Goal: Information Seeking & Learning: Find specific fact

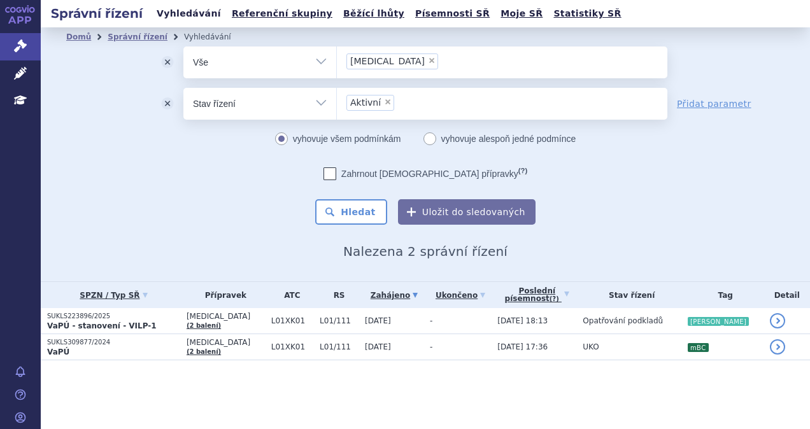
click at [174, 15] on link "Vyhledávání" at bounding box center [189, 13] width 72 height 17
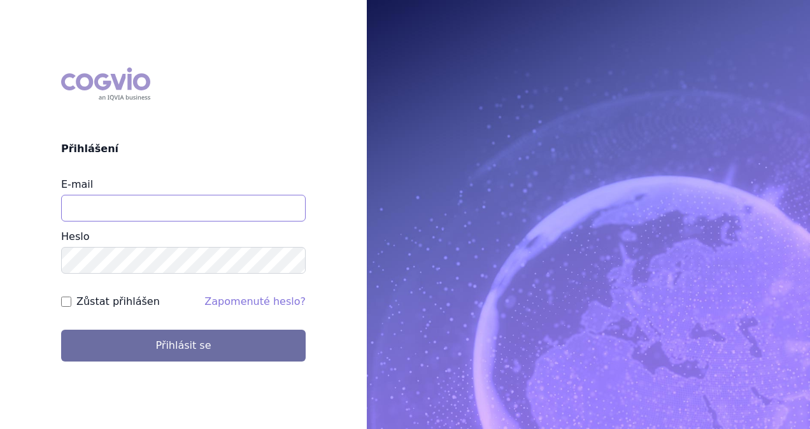
click at [115, 209] on input "E-mail" at bounding box center [183, 208] width 245 height 27
type input "[PERSON_NAME][EMAIL_ADDRESS][DOMAIN_NAME]"
click at [160, 327] on form "E-mail michaela.x.tauchmanova@gsk.com Heslo Zůstat přihlášen Zapomenuté heslo? …" at bounding box center [183, 269] width 245 height 184
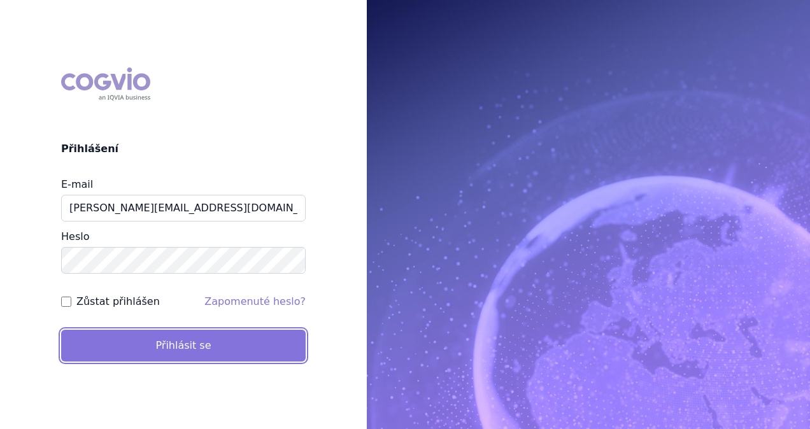
click at [160, 337] on button "Přihlásit se" at bounding box center [183, 346] width 245 height 32
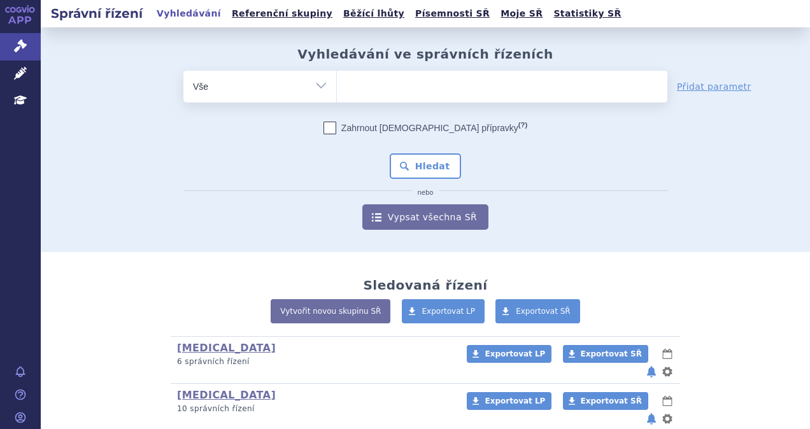
click at [393, 93] on ul at bounding box center [502, 84] width 330 height 27
click at [337, 93] on select at bounding box center [336, 86] width 1 height 32
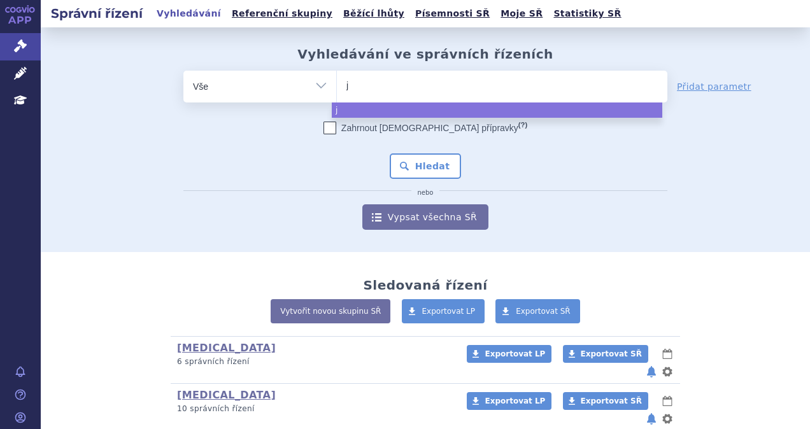
type input "je"
type input "jem"
type input "jemp"
type input "jempe"
type input "jemper"
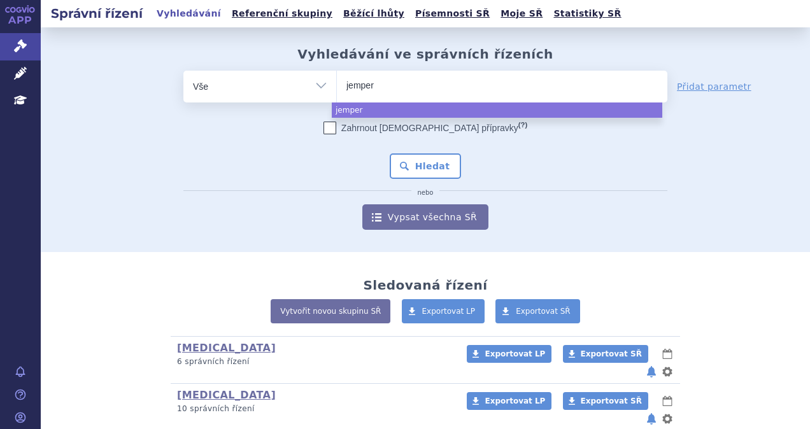
type input "jemperl"
type input "jemperli"
select select "jemperli"
click at [411, 177] on button "Hledat" at bounding box center [426, 165] width 72 height 25
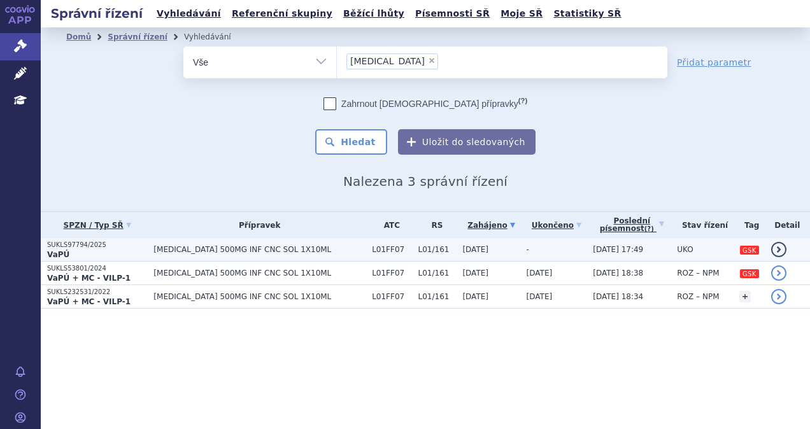
click at [209, 243] on td "JEMPERLI 500MG INF CNC SOL 1X10ML" at bounding box center [256, 250] width 218 height 24
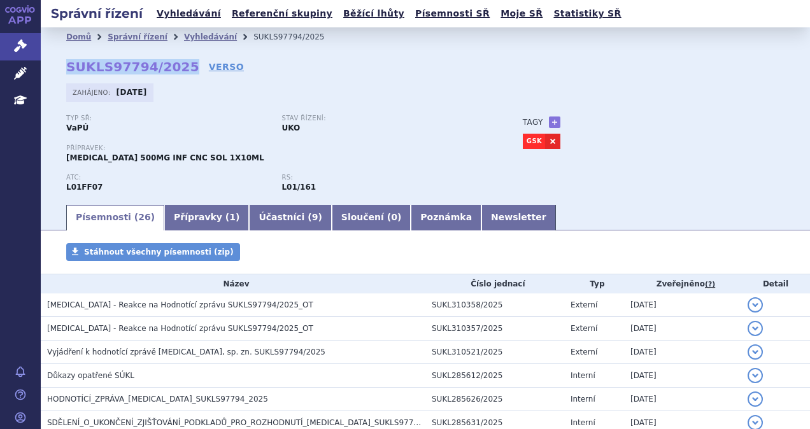
drag, startPoint x: 177, startPoint y: 73, endPoint x: 66, endPoint y: 65, distance: 111.7
click at [66, 65] on div "Domů Správní řízení Vyhledávání SUKLS97794/2025 SUKLS97794/2025 VERSO Zahájeno:…" at bounding box center [425, 124] width 769 height 157
copy strong "SUKLS97794/2025"
click at [215, 61] on link "VERSO" at bounding box center [226, 66] width 35 height 13
click at [171, 13] on link "Vyhledávání" at bounding box center [189, 13] width 72 height 17
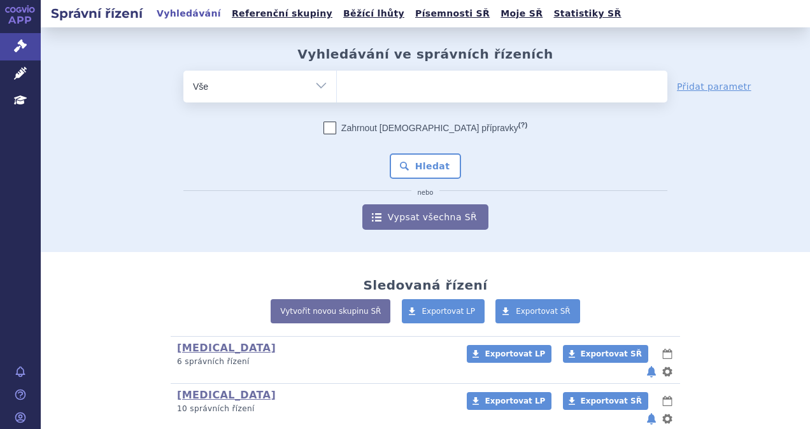
click at [394, 78] on ul at bounding box center [502, 84] width 330 height 27
click at [337, 78] on select at bounding box center [336, 86] width 1 height 32
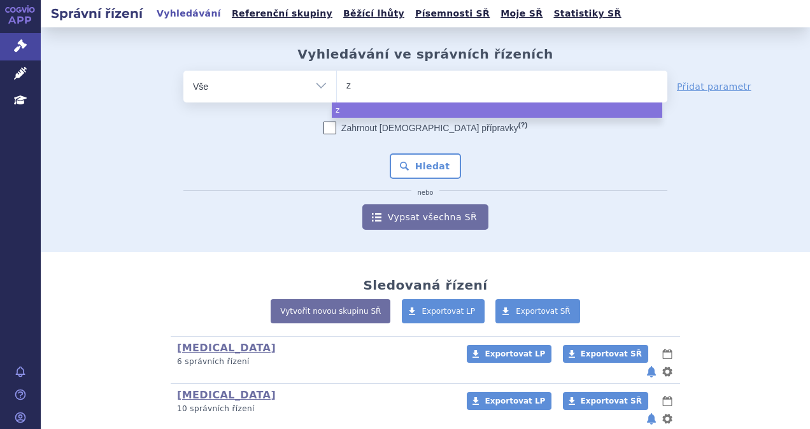
type input "ze"
type input "zej"
type input "zeju"
type input "zejul"
type input "zejula"
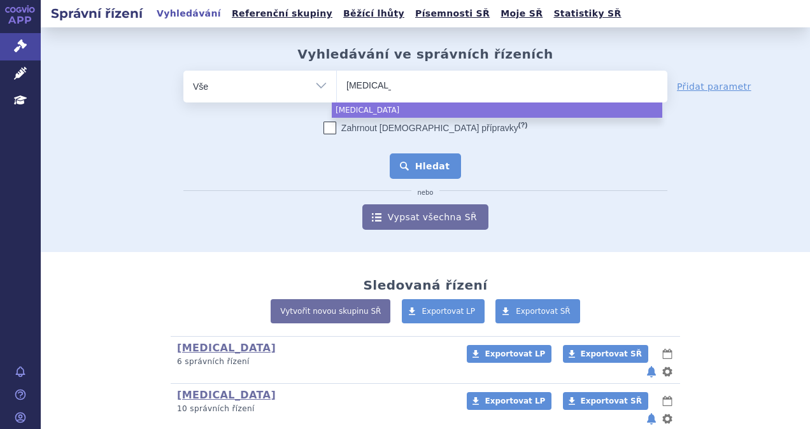
select select "zejula"
click at [402, 171] on button "Hledat" at bounding box center [426, 165] width 72 height 25
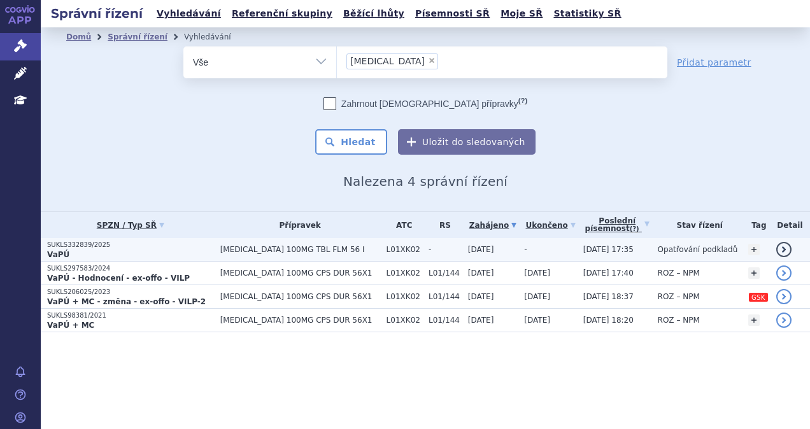
click at [186, 244] on p "SUKLS332839/2025" at bounding box center [130, 245] width 167 height 9
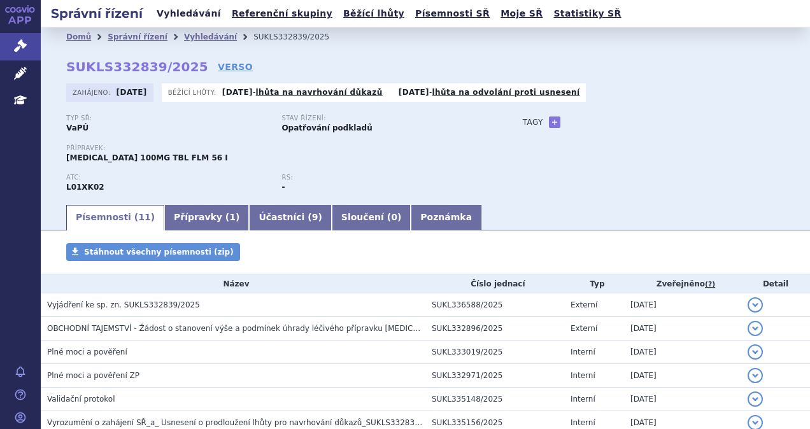
click at [167, 11] on link "Vyhledávání" at bounding box center [189, 13] width 72 height 17
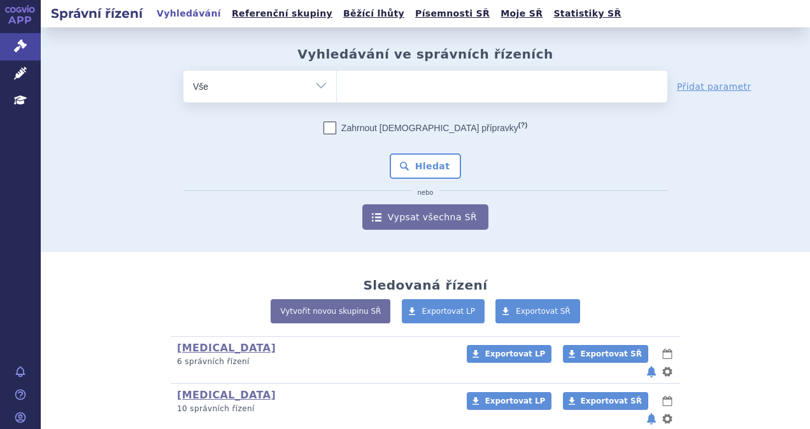
click at [388, 92] on ul at bounding box center [502, 84] width 330 height 27
click at [337, 92] on select at bounding box center [336, 86] width 1 height 32
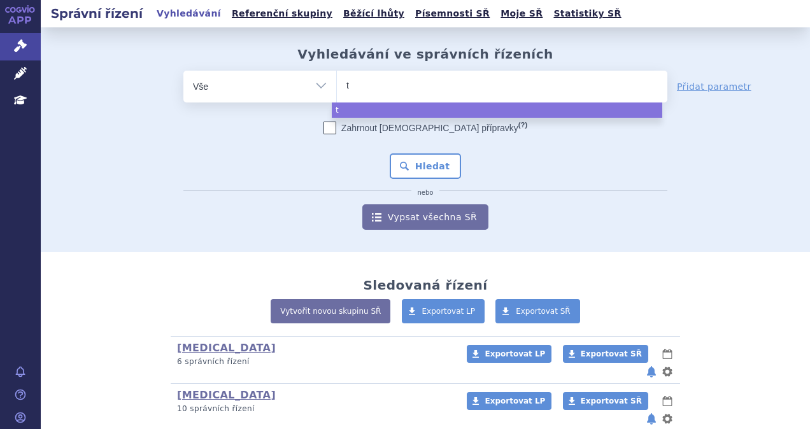
type input "ta"
type input "tal"
type input "talv"
type input "talve"
type input "talvey"
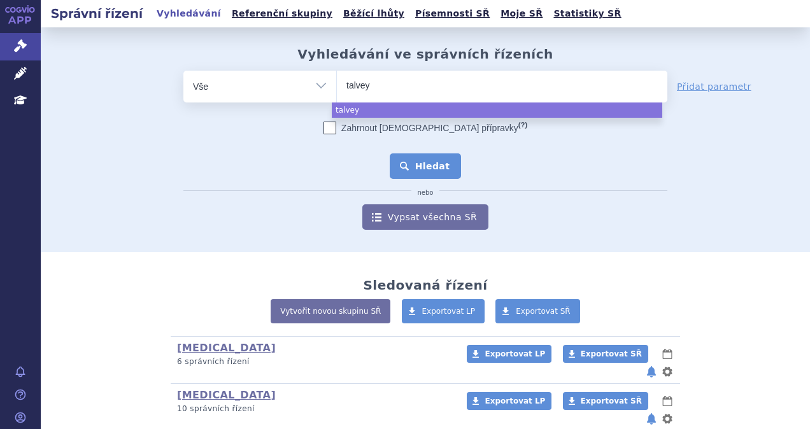
select select "talvey"
click at [399, 164] on button "Hledat" at bounding box center [426, 165] width 72 height 25
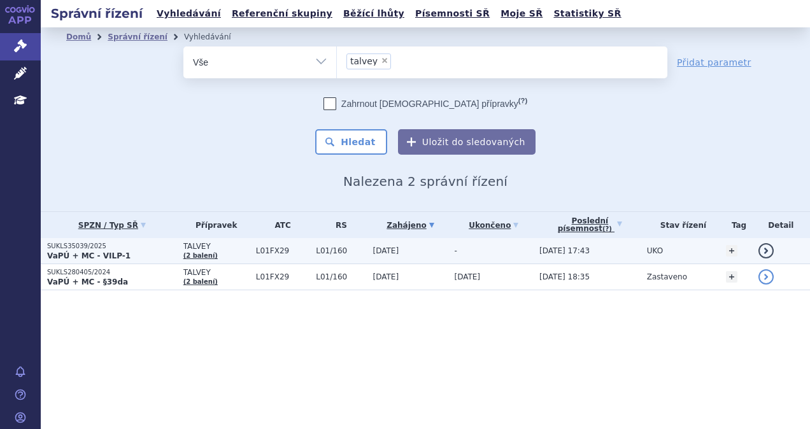
click at [145, 251] on p "VaPÚ + MC - VILP-1" at bounding box center [112, 256] width 130 height 10
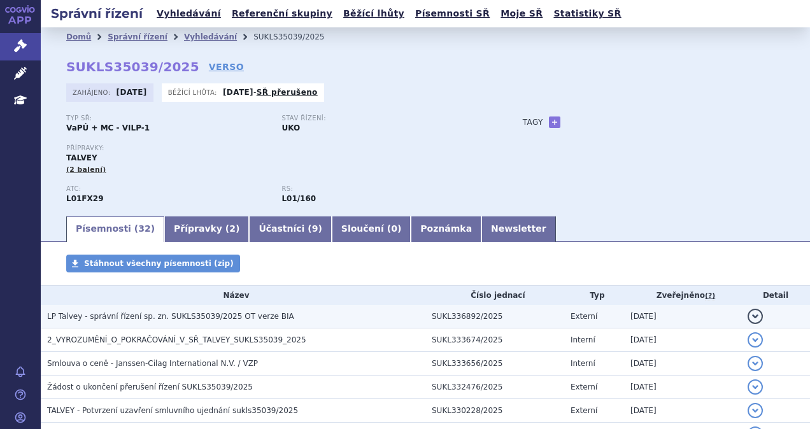
click at [248, 322] on h3 "LP Talvey - správní řízení sp. zn. SUKLS35039/2025 OT verze BIA" at bounding box center [236, 316] width 378 height 13
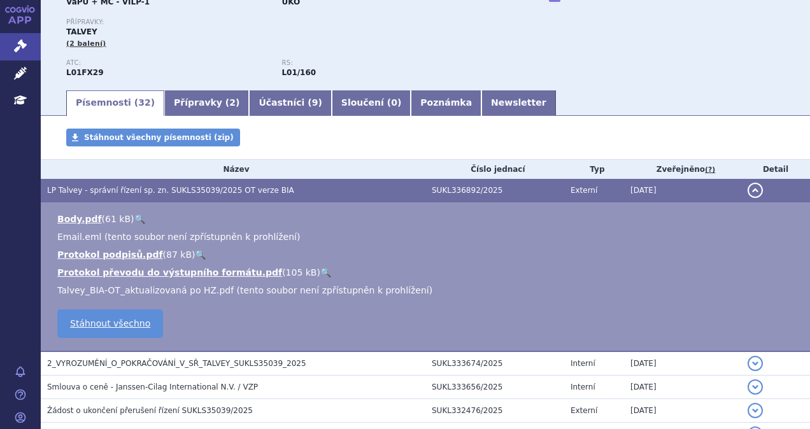
scroll to position [127, 0]
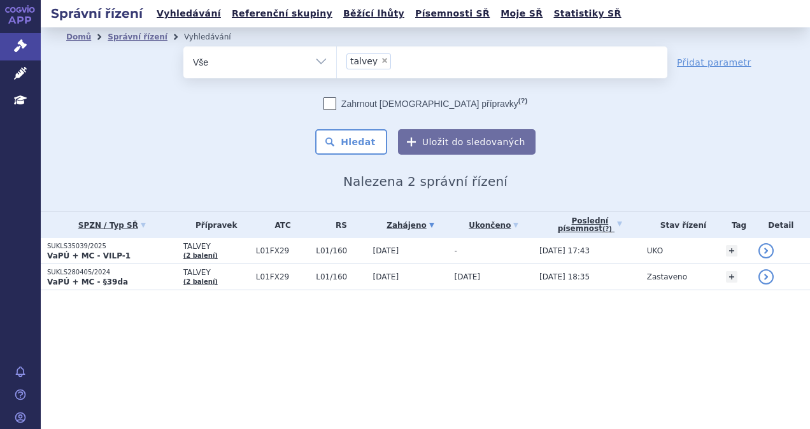
click at [383, 55] on li "× talvey" at bounding box center [368, 61] width 45 height 16
click at [337, 55] on select "talvey" at bounding box center [336, 62] width 1 height 32
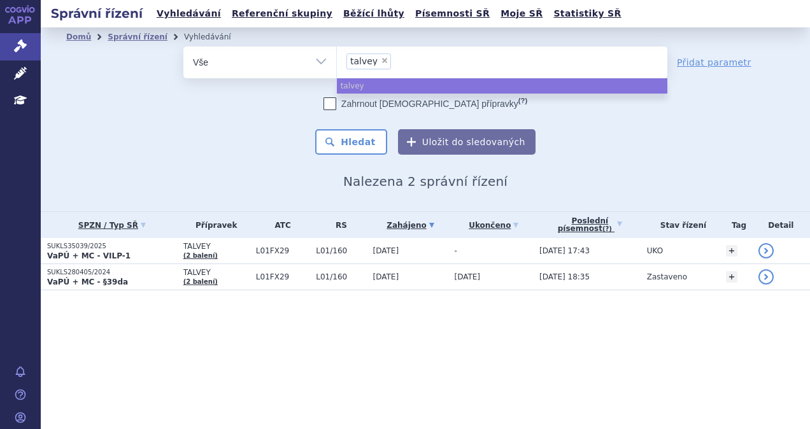
click at [381, 62] on span "×" at bounding box center [385, 61] width 8 height 8
click at [337, 62] on select "talvey" at bounding box center [336, 62] width 1 height 32
select select
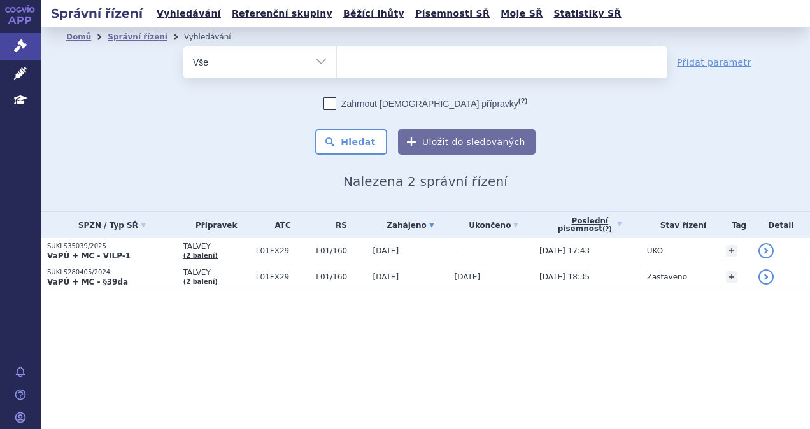
click at [381, 64] on ul at bounding box center [502, 59] width 330 height 27
click at [337, 64] on select "talvey" at bounding box center [336, 62] width 1 height 32
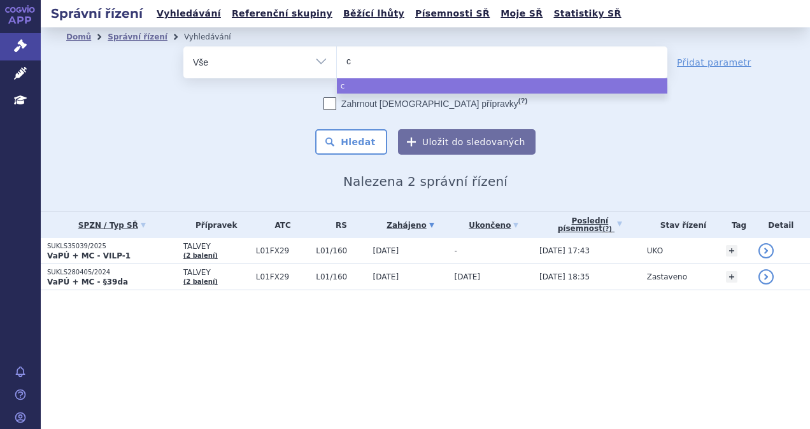
type input "ca"
type input "car"
type input "carv"
type input "carvy"
type input "carvyk"
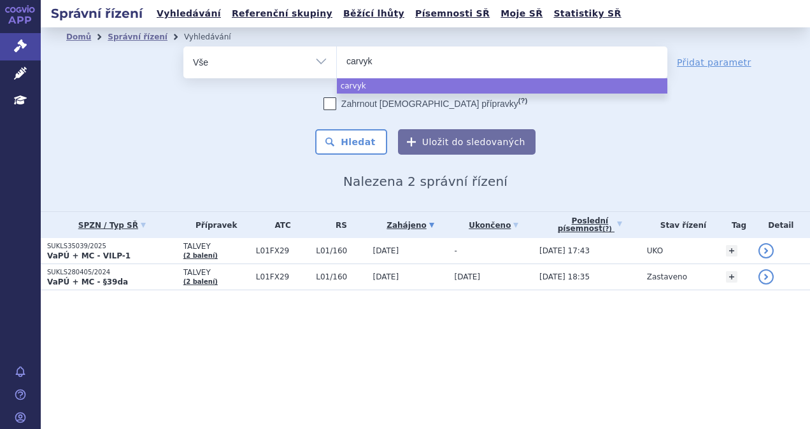
type input "carvykt"
type input "carvyktu"
type input "carvykt"
type input "carvykti"
select select "carvykti"
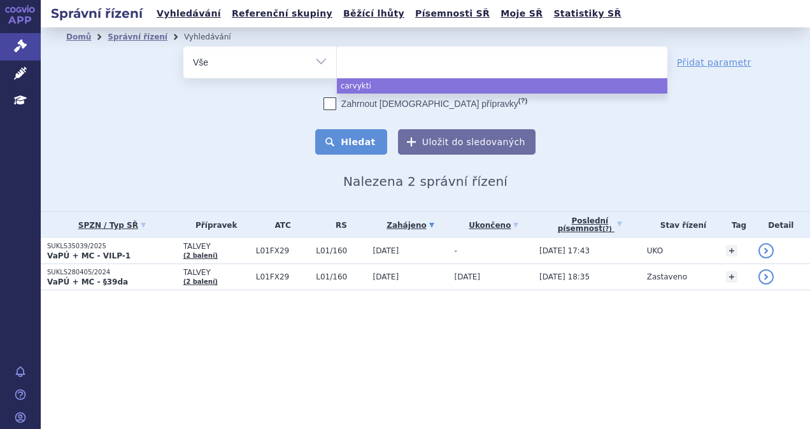
click at [374, 143] on button "Hledat" at bounding box center [351, 141] width 72 height 25
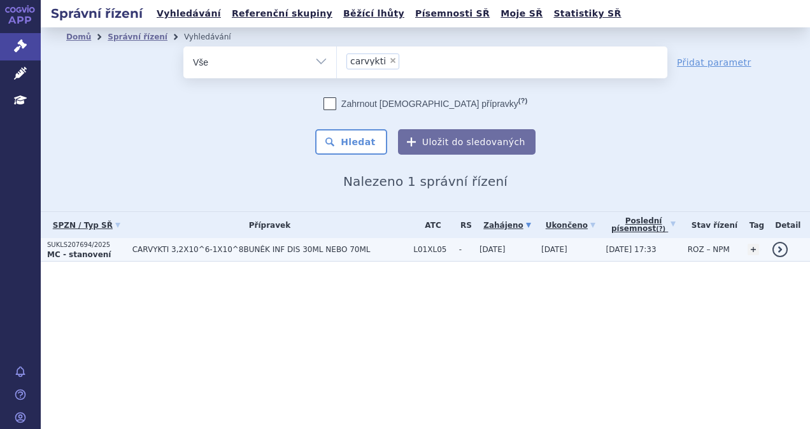
click at [210, 255] on td "CARVYKTI 3,2X10^6-1X10^8BUNĚK INF DIS 30ML NEBO 70ML" at bounding box center [266, 250] width 281 height 24
